Goal: Transaction & Acquisition: Subscribe to service/newsletter

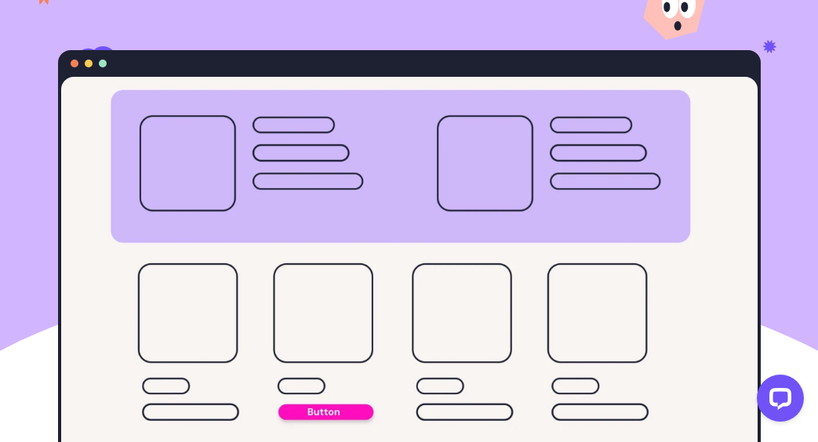
click at [795, 394] on button "Open LiveChat chat widget" at bounding box center [780, 398] width 47 height 47
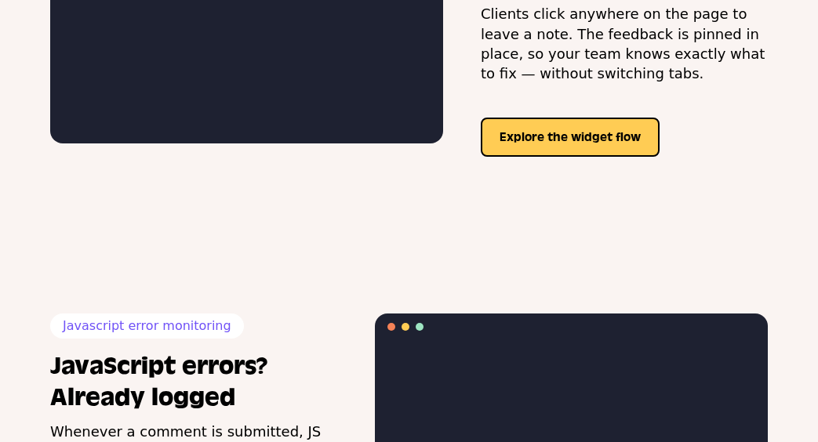
scroll to position [1882, 0]
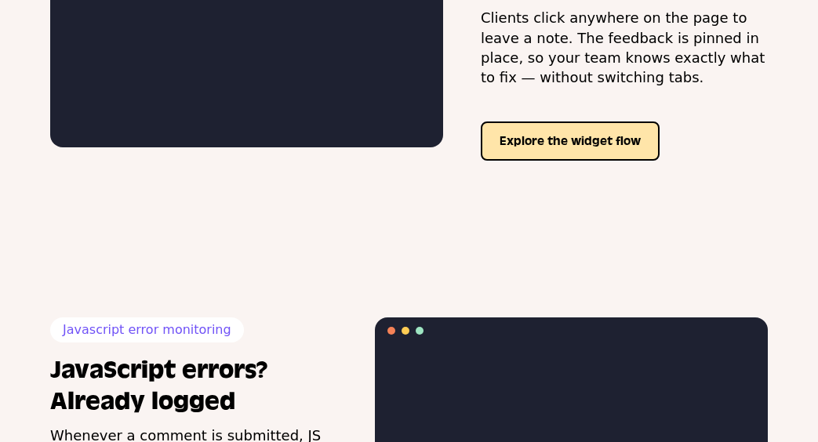
click at [494, 161] on button "Explore the widget flow" at bounding box center [570, 141] width 179 height 39
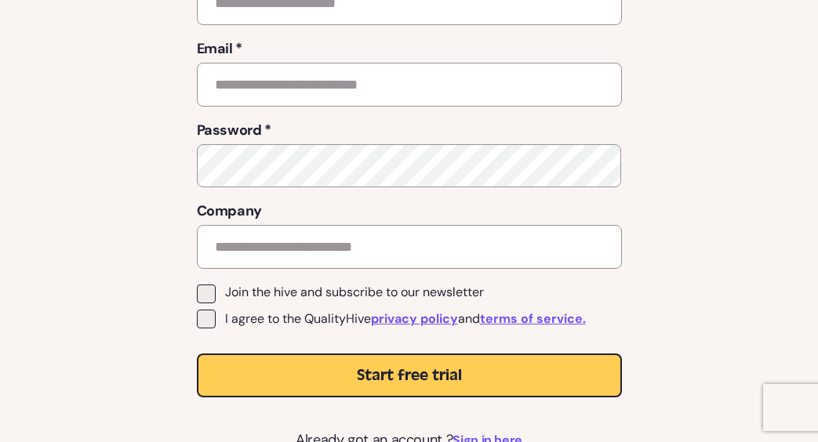
scroll to position [389, 0]
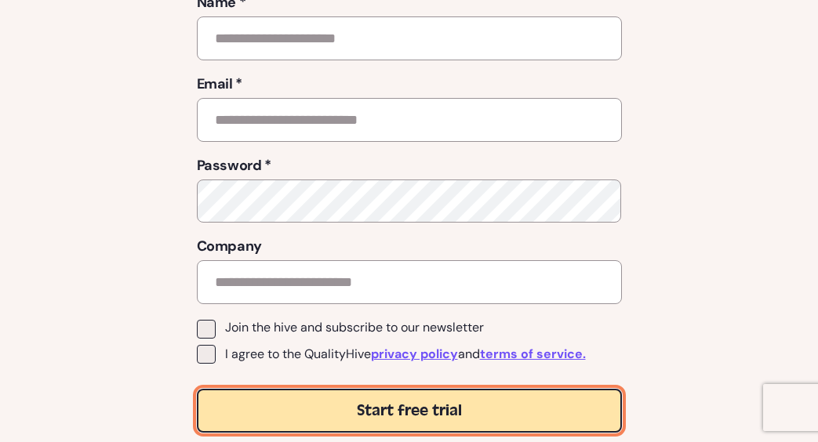
click at [597, 406] on button "Start free trial" at bounding box center [409, 411] width 425 height 44
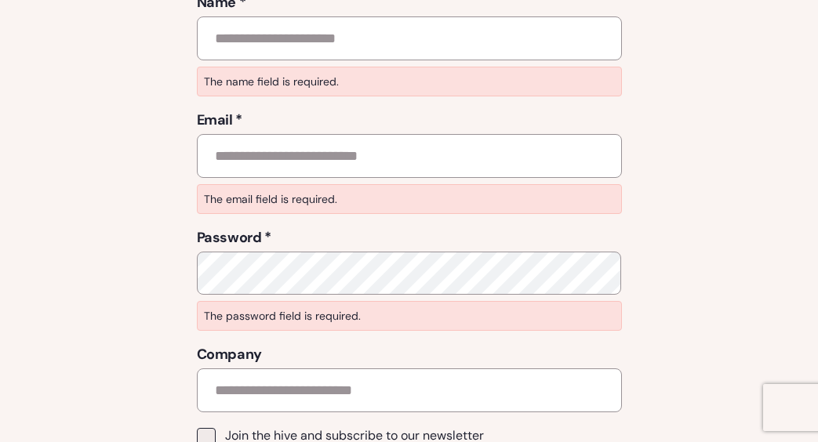
scroll to position [0, 0]
